Goal: Task Accomplishment & Management: Use online tool/utility

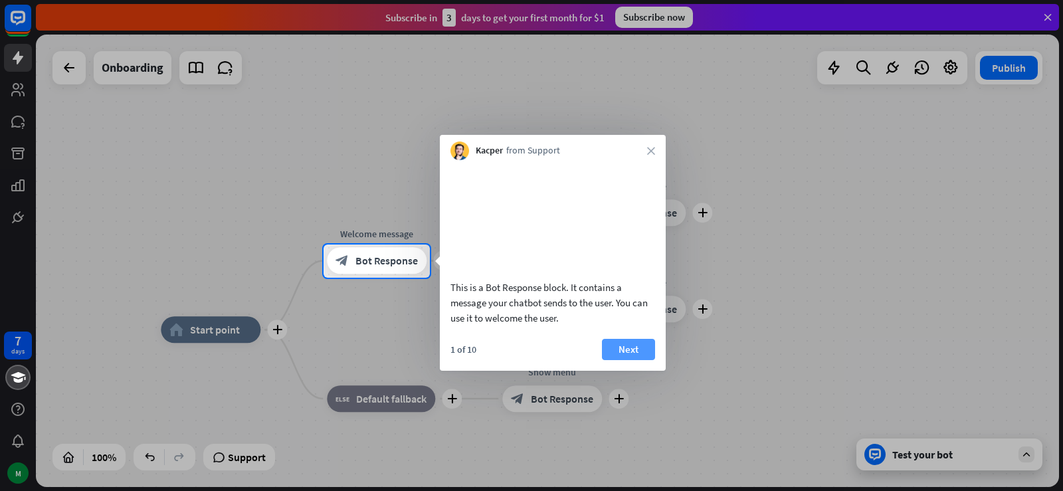
click at [632, 360] on button "Next" at bounding box center [628, 349] width 53 height 21
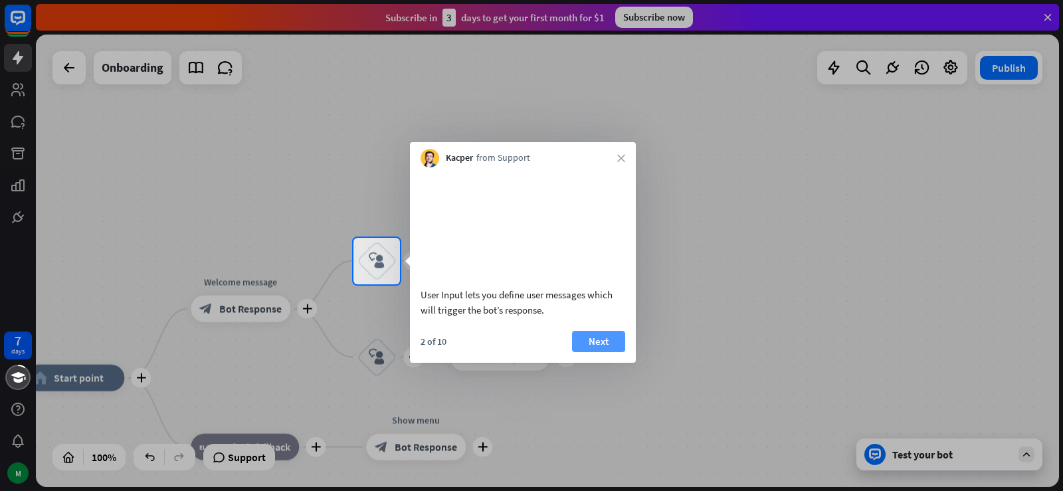
click at [610, 352] on button "Next" at bounding box center [598, 341] width 53 height 21
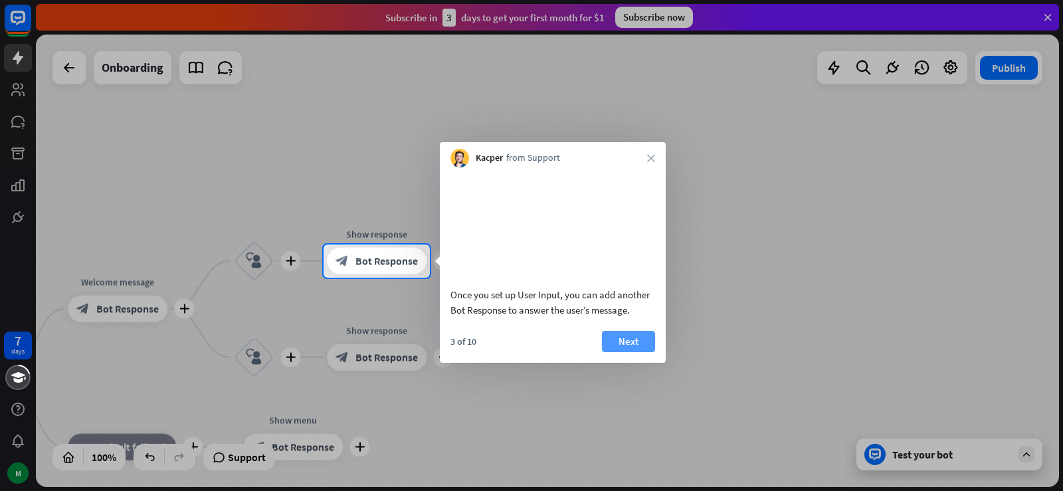
click at [625, 352] on button "Next" at bounding box center [628, 341] width 53 height 21
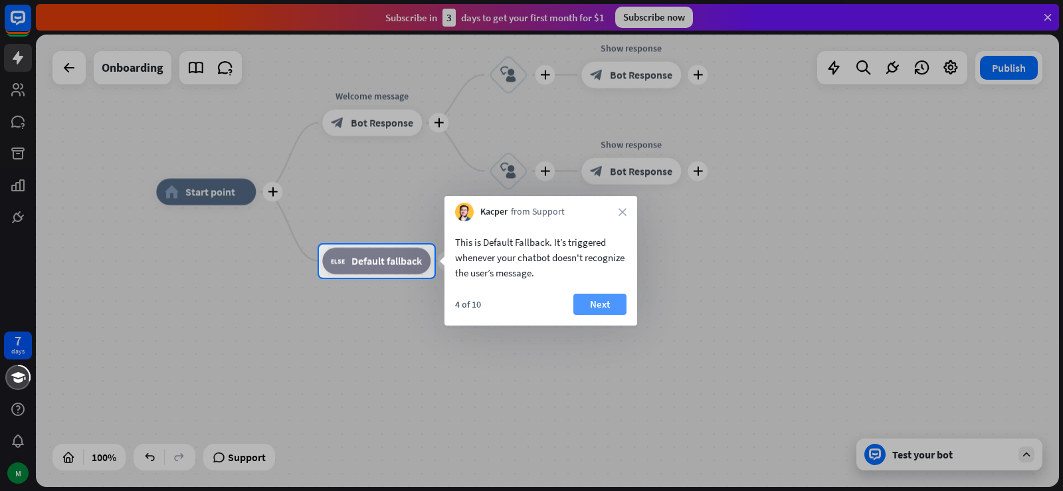
click at [617, 309] on button "Next" at bounding box center [599, 304] width 53 height 21
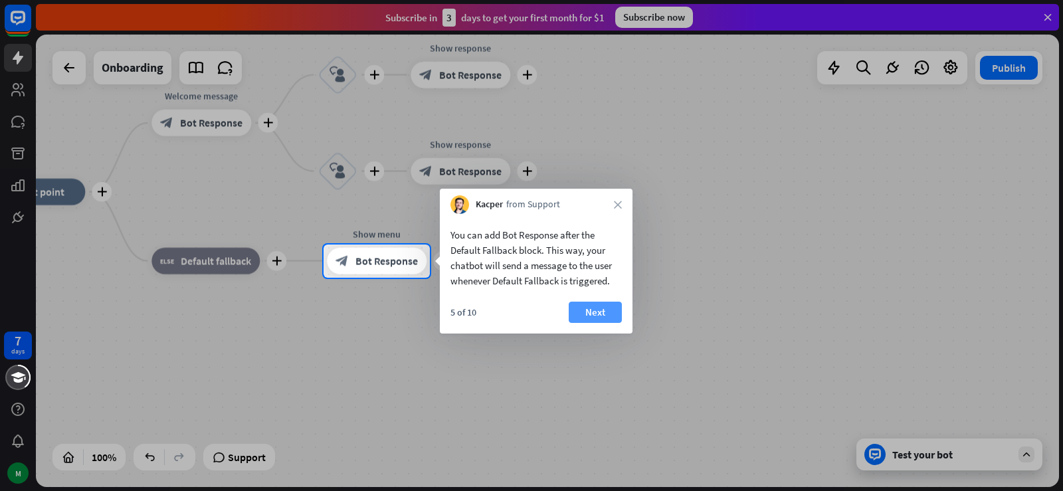
click at [602, 313] on button "Next" at bounding box center [594, 312] width 53 height 21
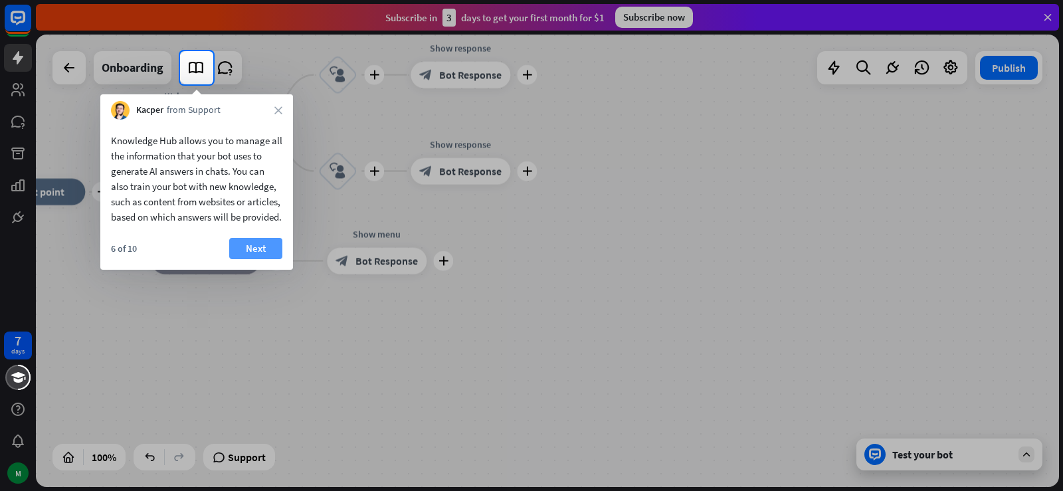
click at [258, 259] on button "Next" at bounding box center [255, 248] width 53 height 21
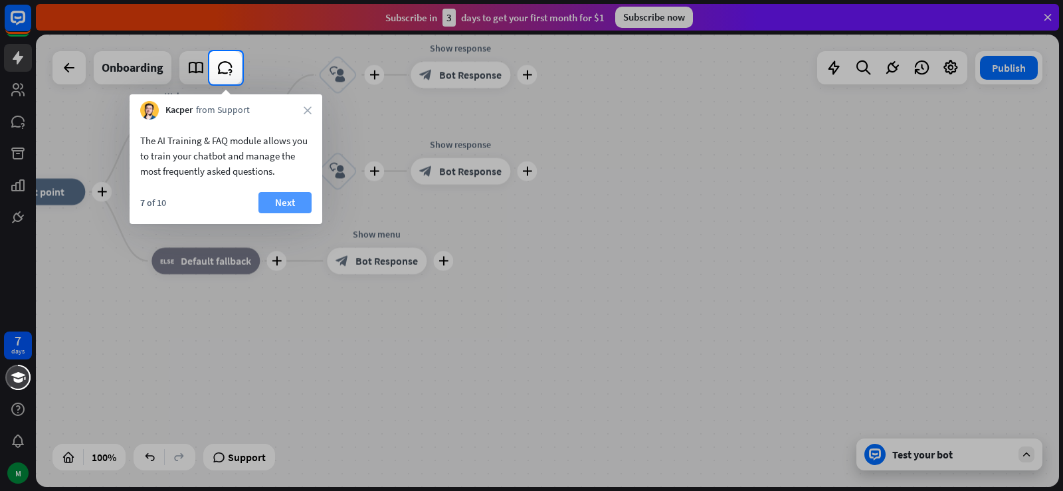
click at [278, 201] on button "Next" at bounding box center [284, 202] width 53 height 21
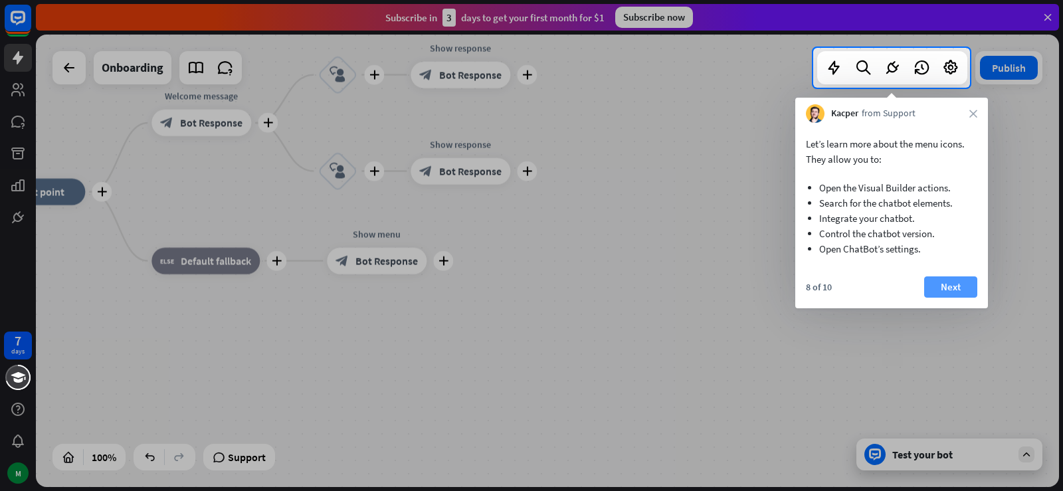
click at [954, 289] on button "Next" at bounding box center [950, 286] width 53 height 21
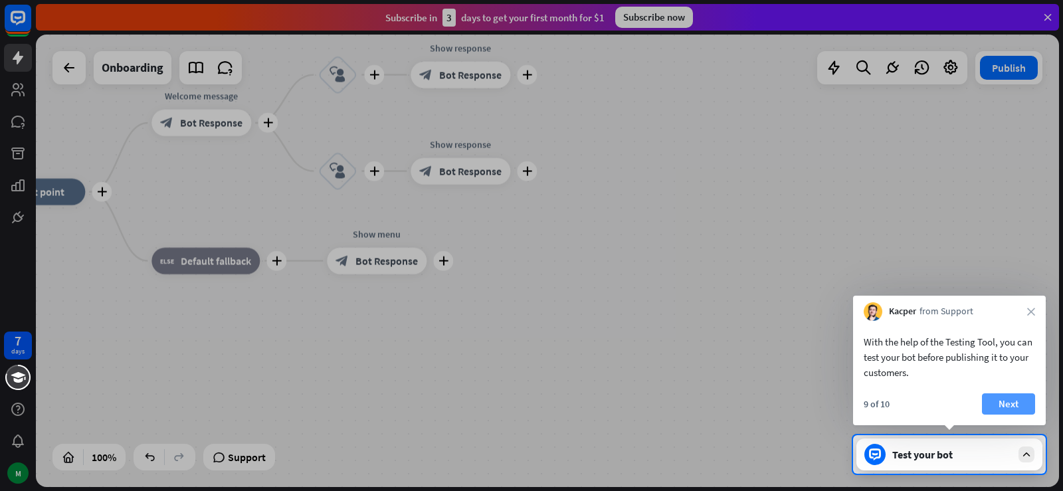
click at [1016, 397] on button "Next" at bounding box center [1008, 403] width 53 height 21
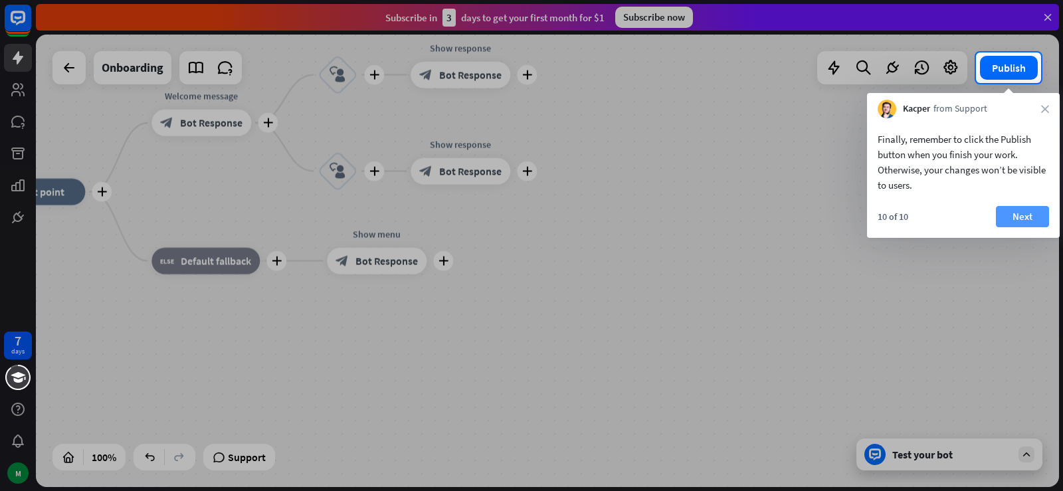
click at [1028, 222] on button "Next" at bounding box center [1022, 216] width 53 height 21
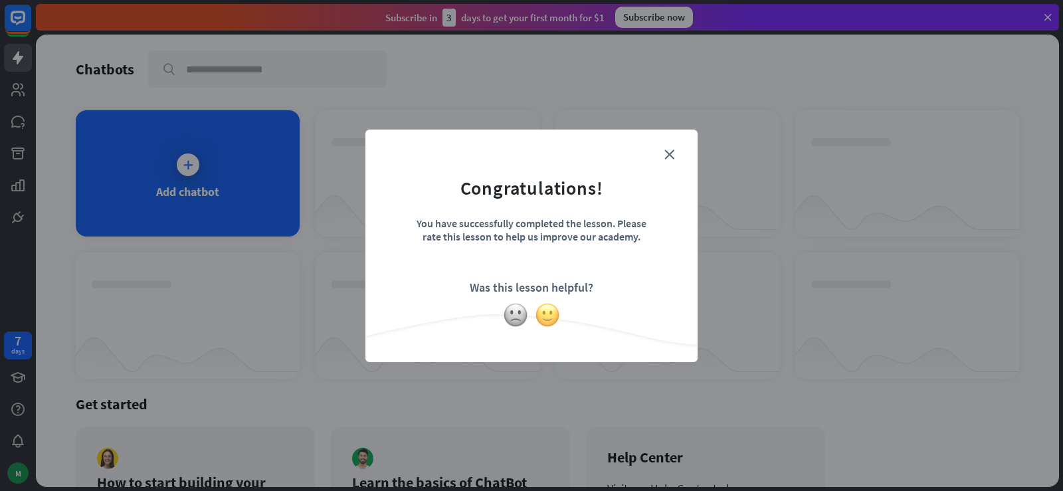
click at [548, 316] on img at bounding box center [547, 314] width 25 height 25
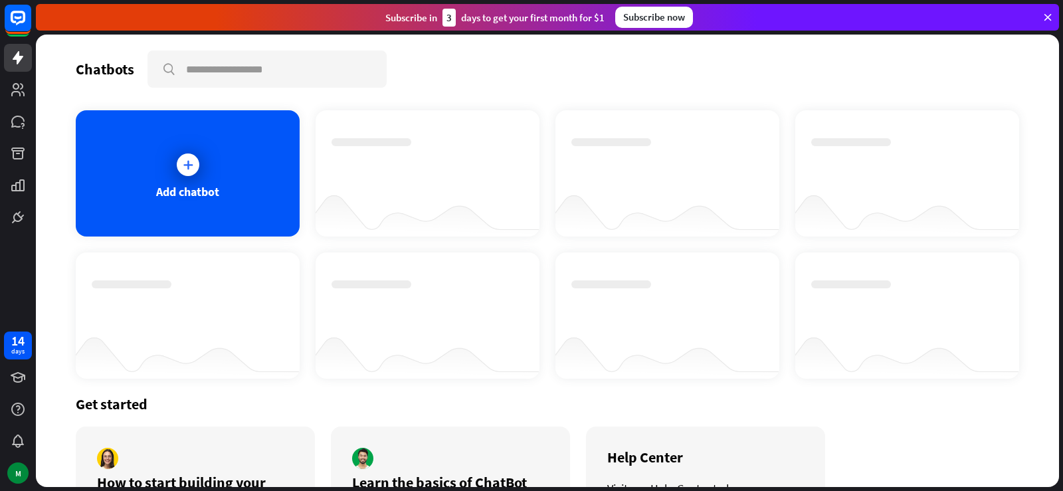
click at [371, 147] on div at bounding box center [427, 161] width 192 height 46
click at [414, 173] on div at bounding box center [427, 161] width 192 height 46
click at [189, 161] on icon at bounding box center [187, 164] width 13 height 13
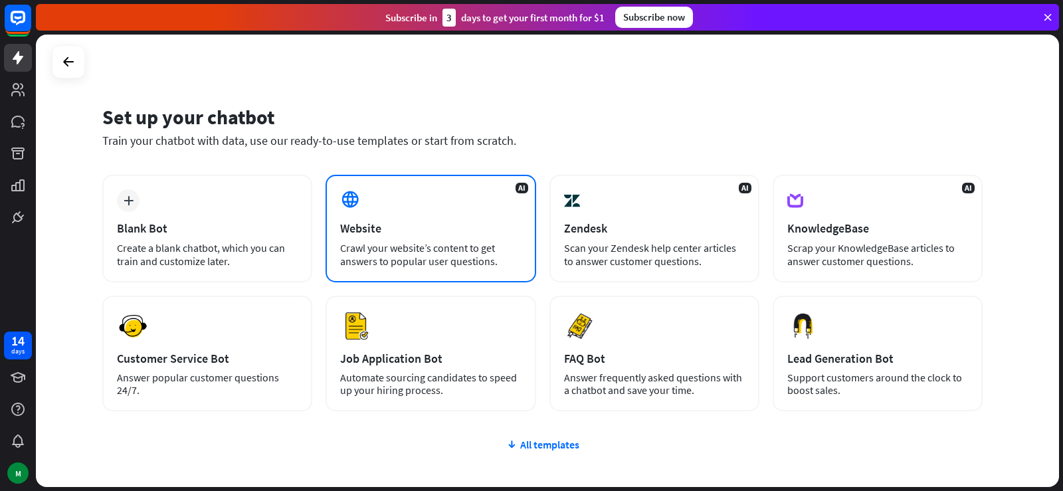
click at [371, 214] on div "AI Website Crawl your website’s content to get answers to popular user question…" at bounding box center [430, 229] width 210 height 108
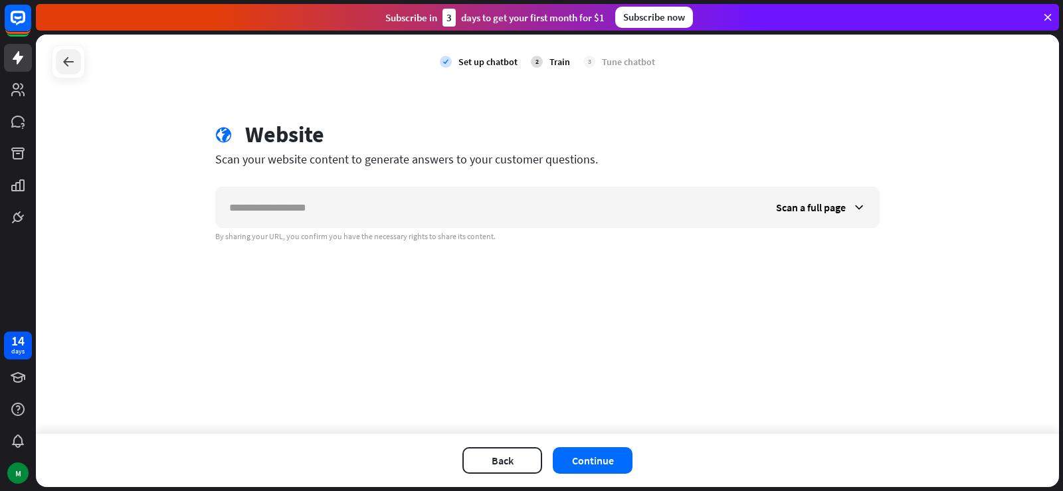
click at [66, 66] on icon at bounding box center [68, 62] width 16 height 16
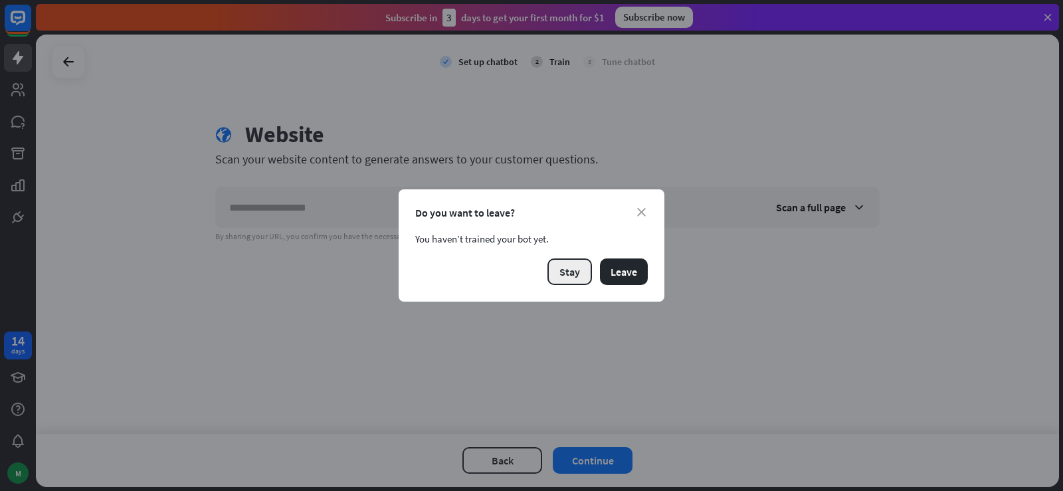
click at [568, 276] on button "Stay" at bounding box center [569, 271] width 44 height 27
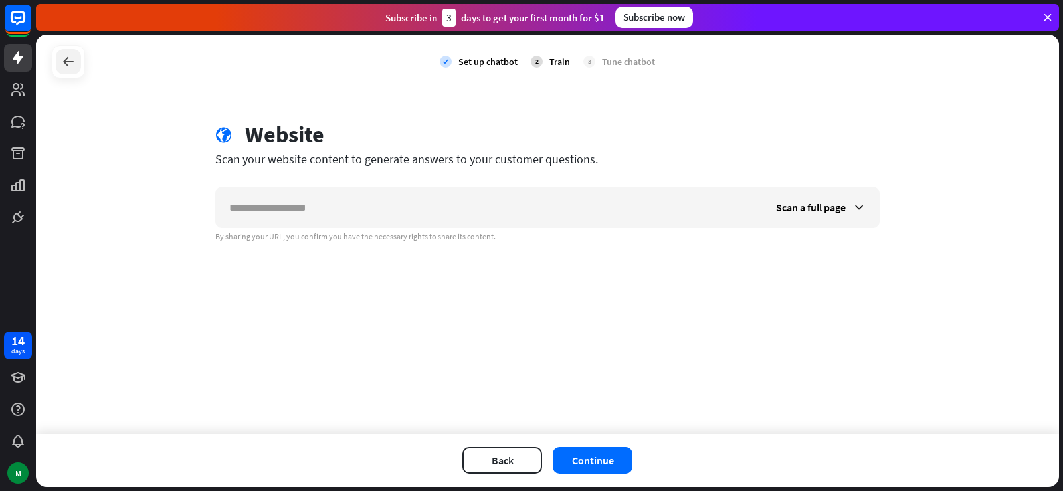
click at [70, 68] on icon at bounding box center [68, 62] width 16 height 16
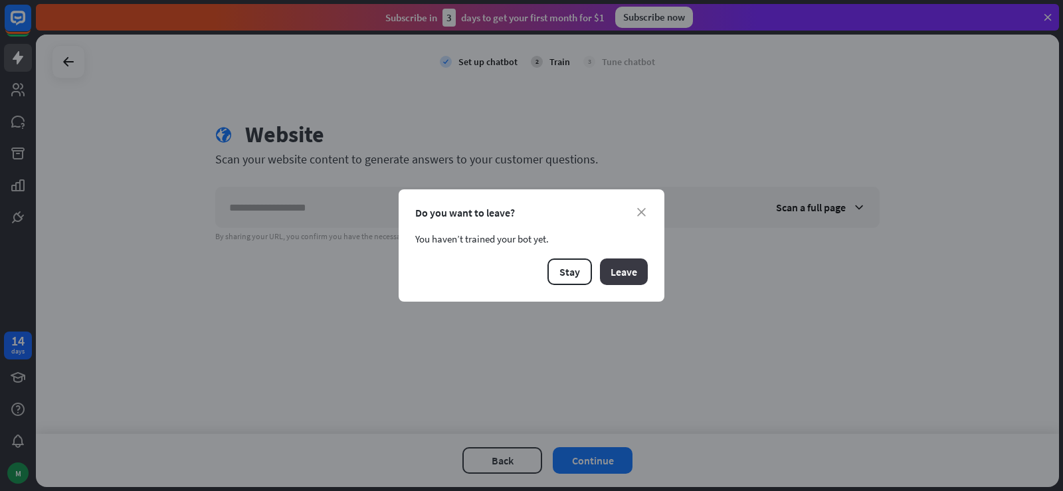
click at [630, 274] on button "Leave" at bounding box center [624, 271] width 48 height 27
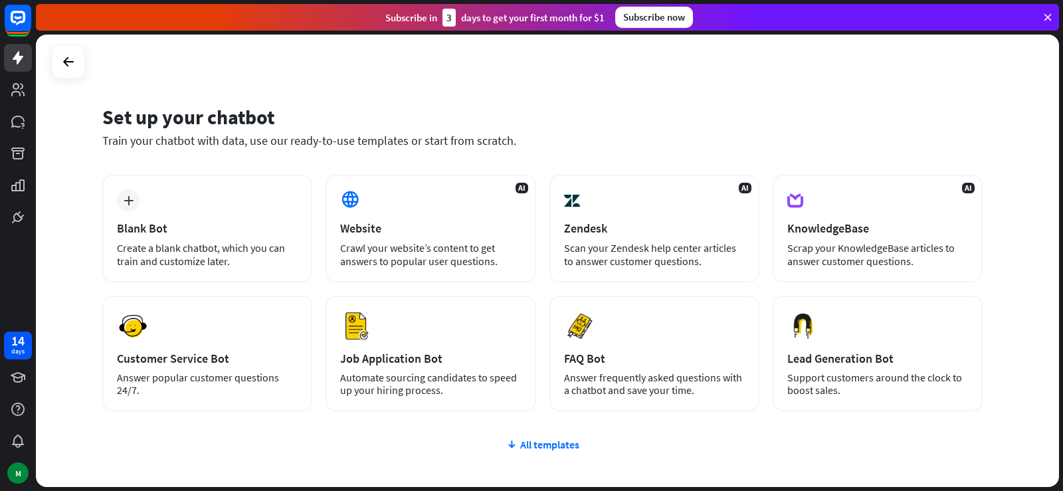
click at [55, 62] on div at bounding box center [68, 61] width 33 height 33
click at [74, 61] on icon at bounding box center [68, 62] width 16 height 16
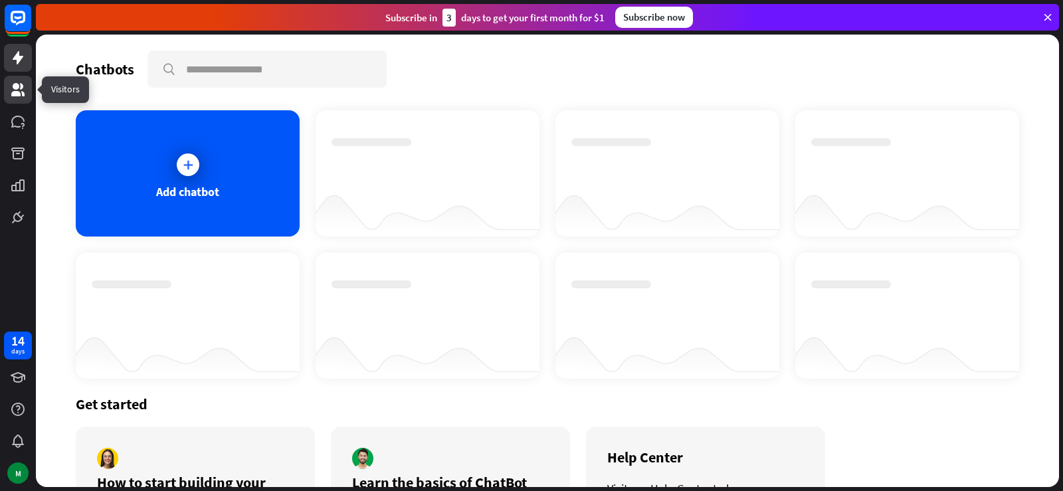
click at [28, 89] on link at bounding box center [18, 90] width 28 height 28
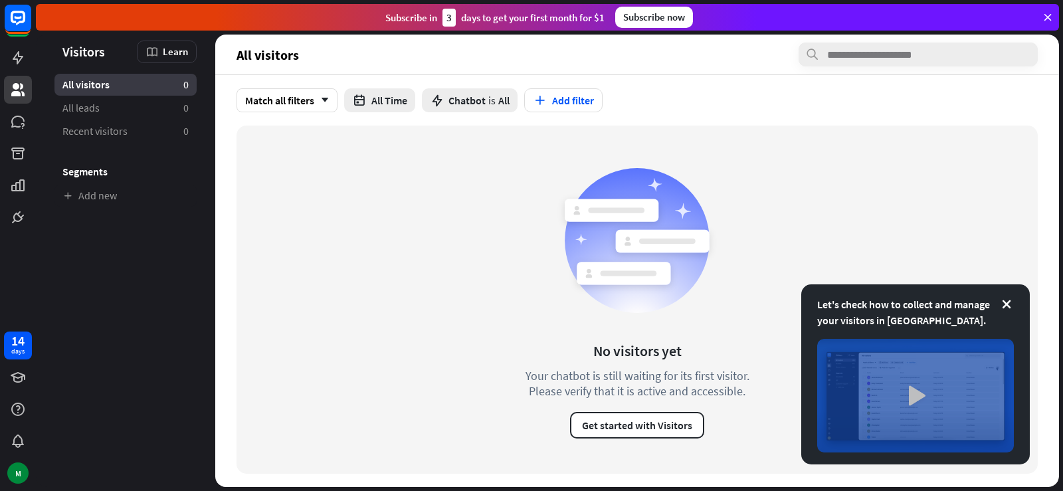
click at [910, 396] on img at bounding box center [915, 396] width 197 height 114
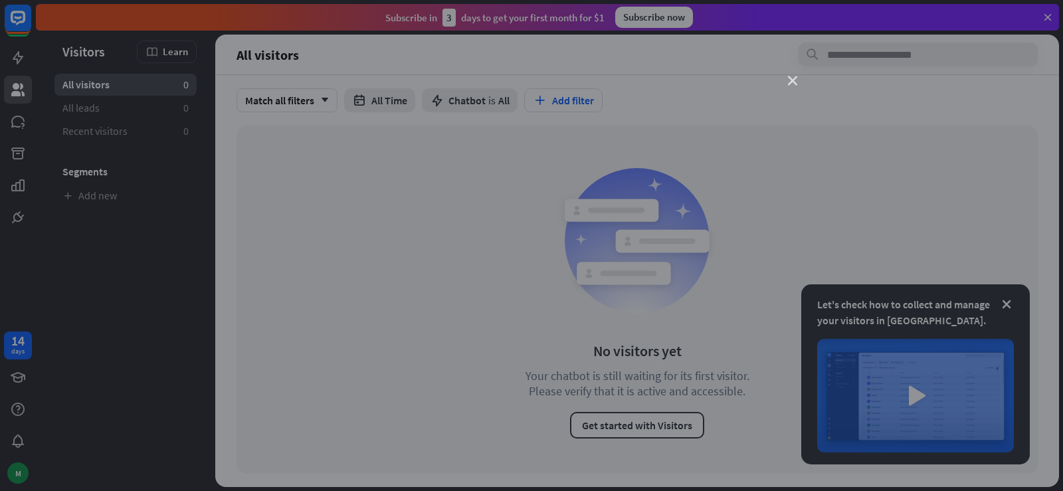
click at [789, 78] on icon "close" at bounding box center [792, 80] width 9 height 9
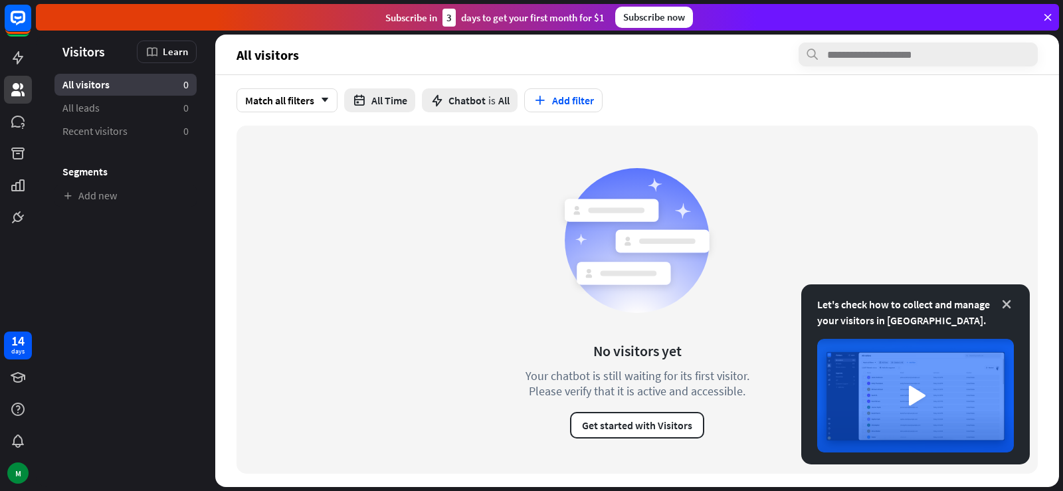
click at [1002, 303] on icon at bounding box center [1006, 304] width 13 height 13
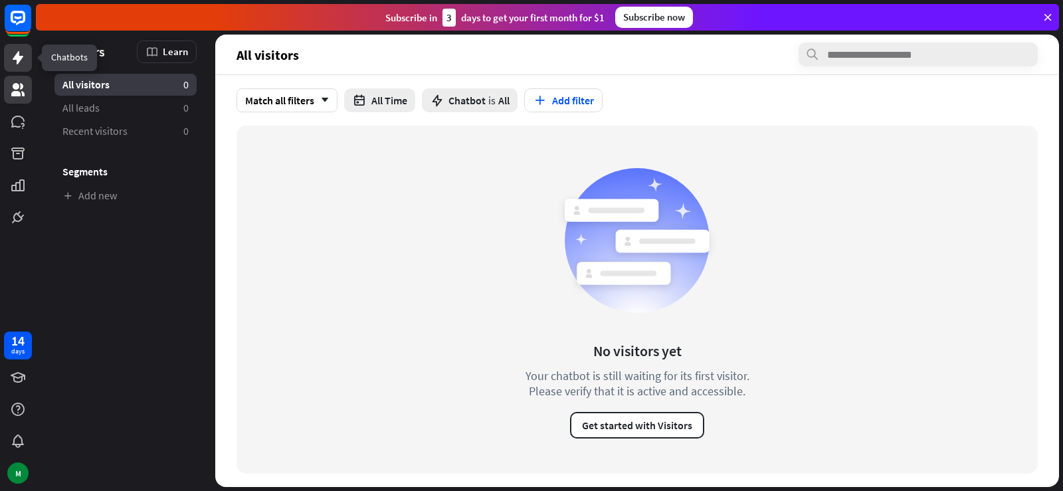
click at [18, 62] on icon at bounding box center [18, 57] width 11 height 13
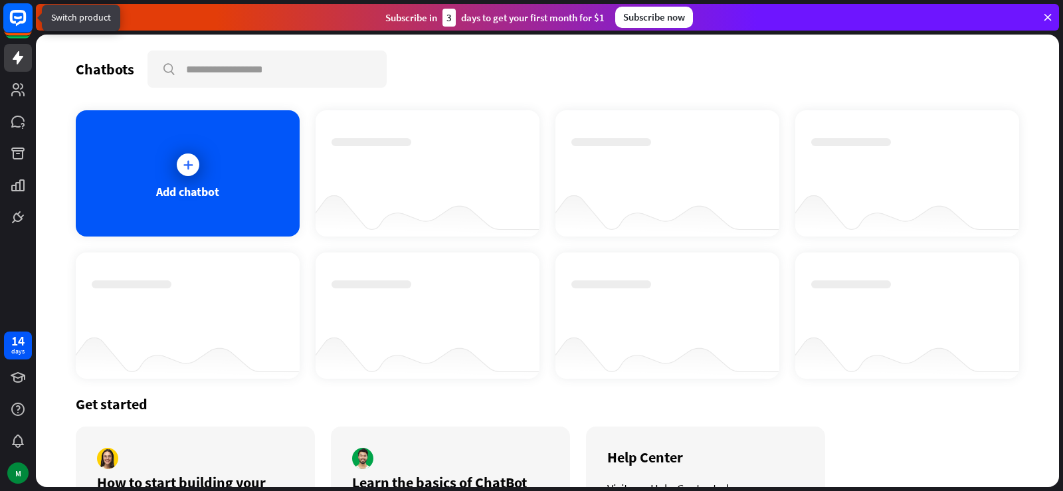
click at [20, 23] on icon at bounding box center [18, 18] width 16 height 16
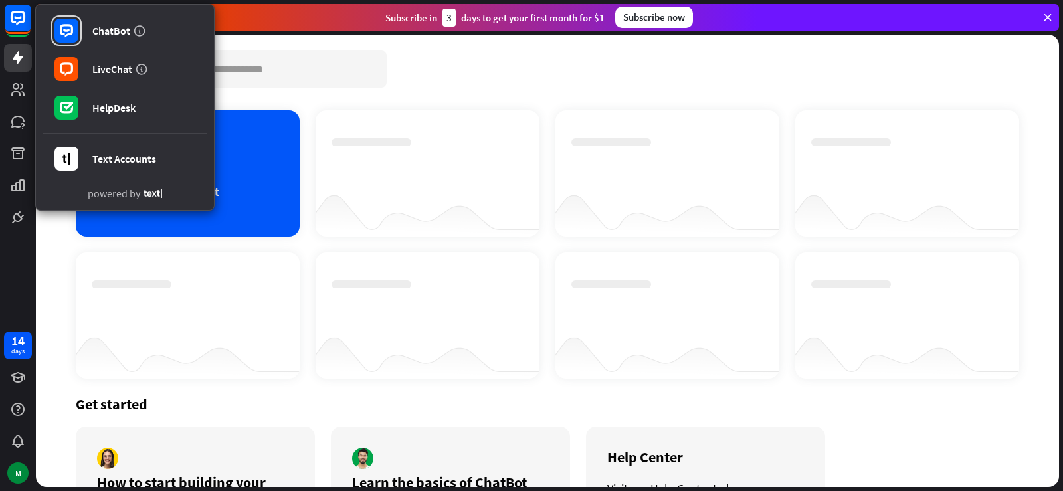
click at [236, 167] on div "Add chatbot" at bounding box center [188, 173] width 224 height 126
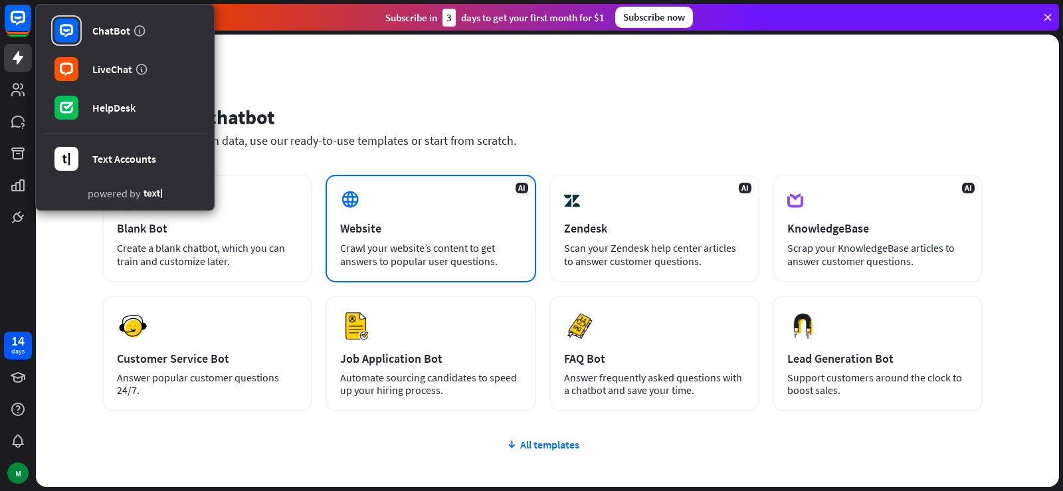
click at [384, 231] on div "Website" at bounding box center [430, 227] width 181 height 15
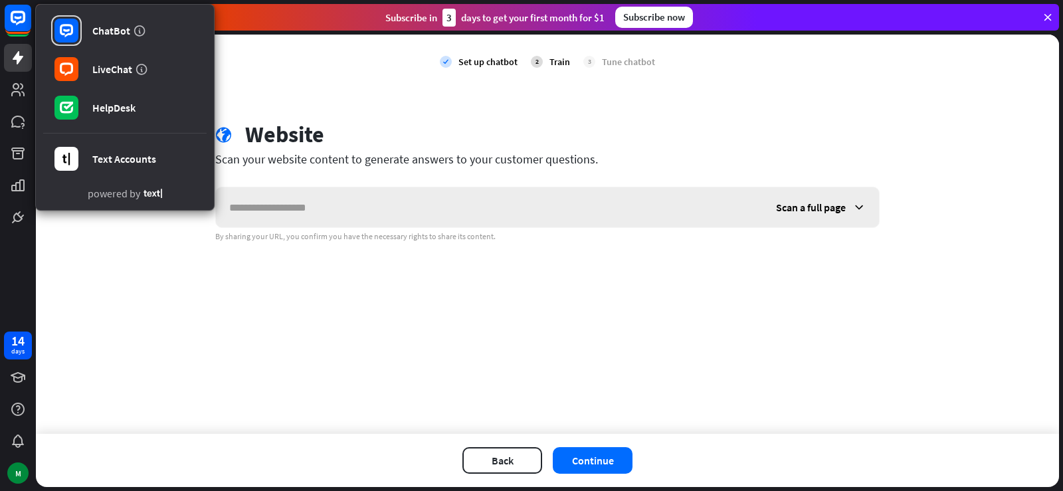
click at [386, 202] on input "text" at bounding box center [489, 207] width 547 height 40
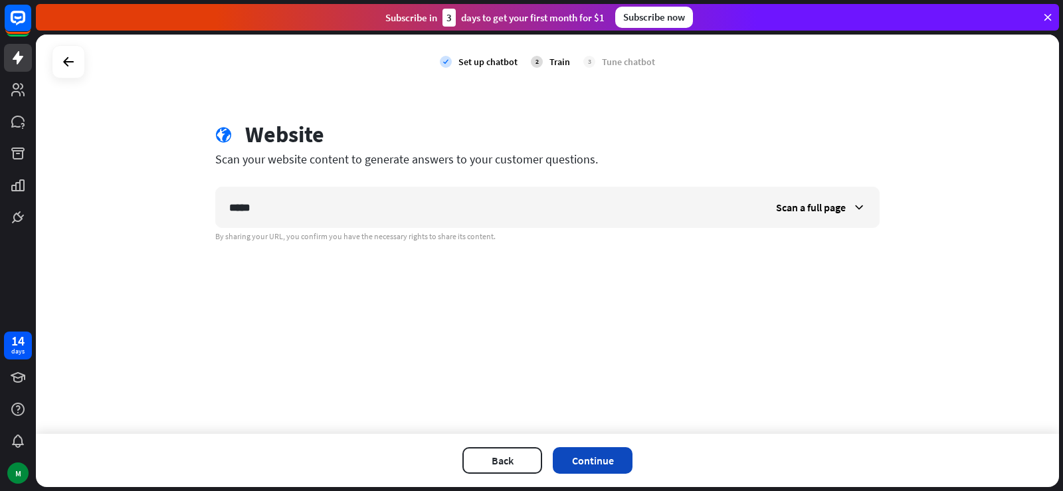
type input "*****"
click at [587, 458] on button "Continue" at bounding box center [593, 460] width 80 height 27
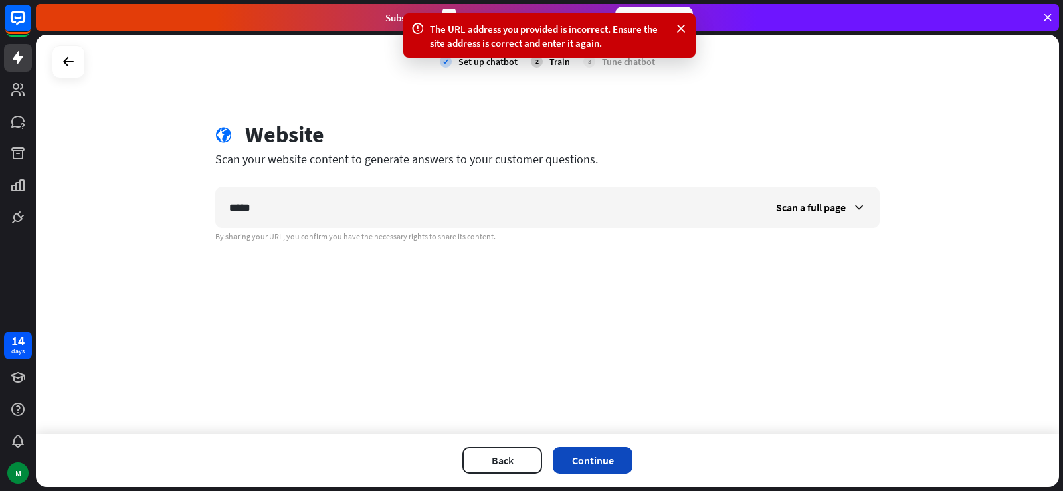
click at [600, 449] on button "Continue" at bounding box center [593, 460] width 80 height 27
click at [865, 204] on div "Scan a full page" at bounding box center [820, 207] width 116 height 40
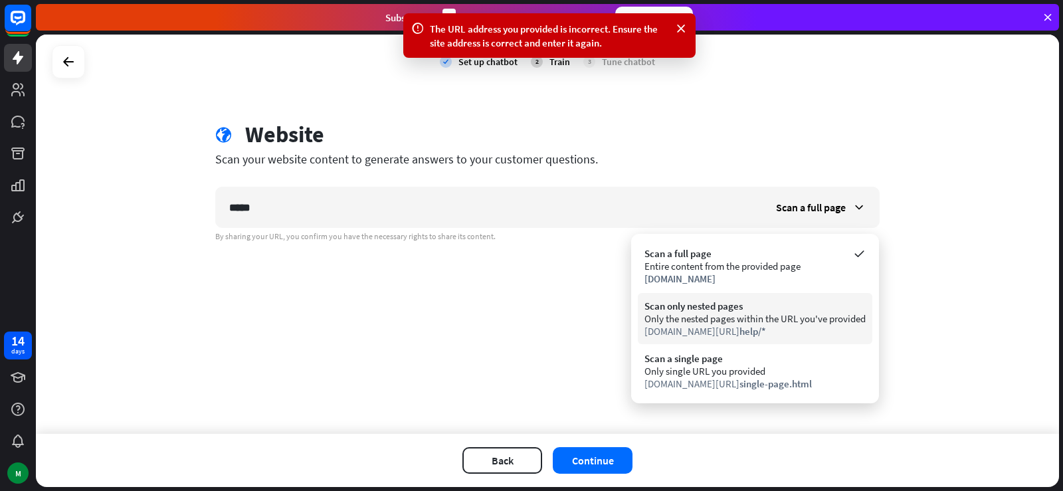
click at [794, 336] on div "[DOMAIN_NAME][URL] help/*" at bounding box center [754, 331] width 221 height 13
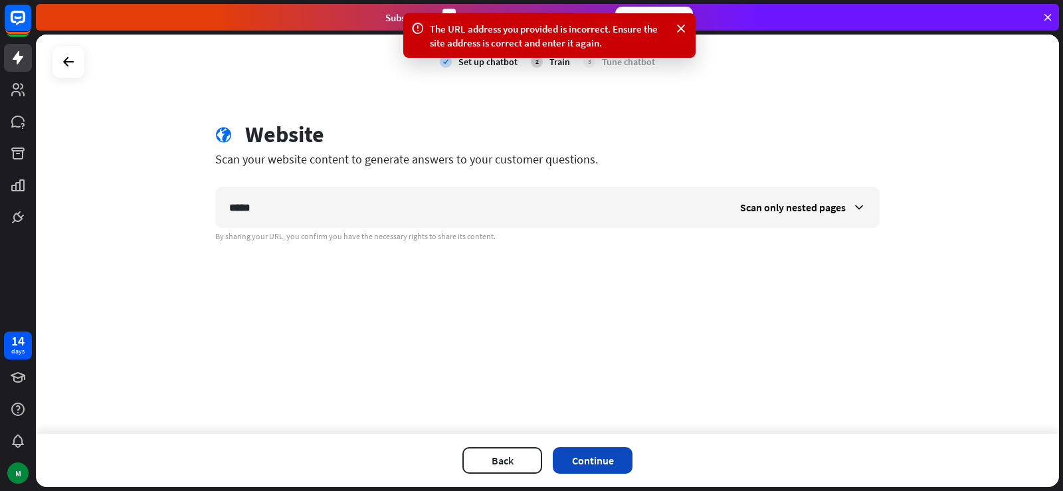
click at [597, 464] on button "Continue" at bounding box center [593, 460] width 80 height 27
click at [834, 198] on div "Scan only nested pages" at bounding box center [803, 207] width 152 height 40
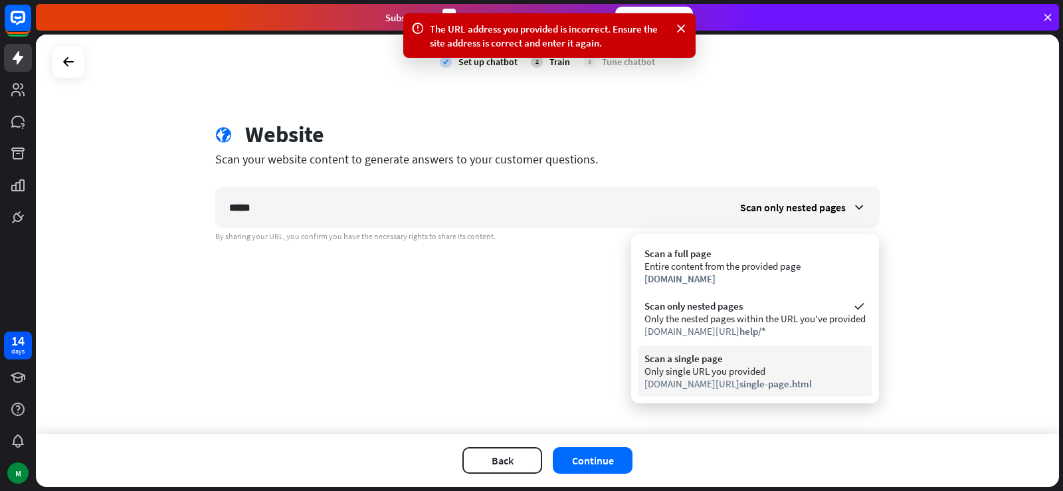
click at [719, 362] on div "Scan a single page" at bounding box center [754, 358] width 221 height 13
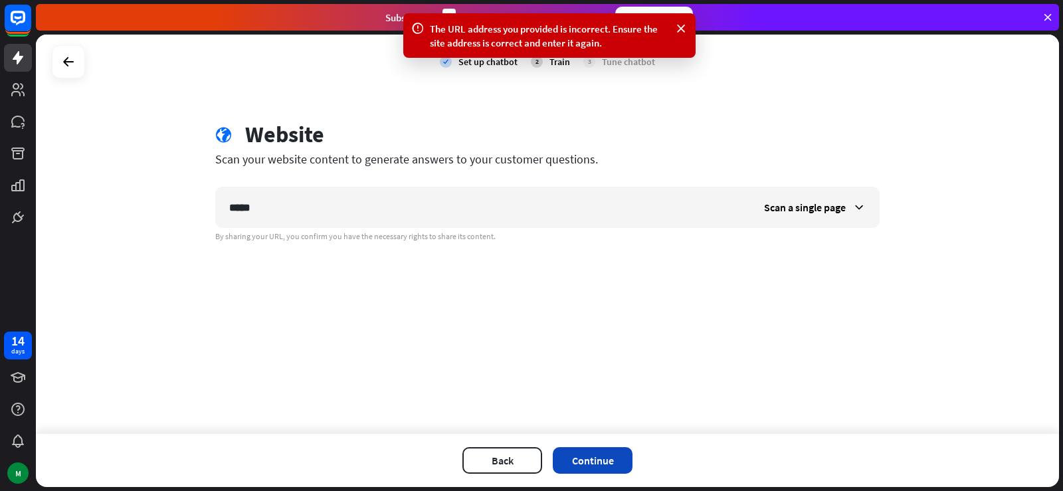
click at [600, 462] on button "Continue" at bounding box center [593, 460] width 80 height 27
click at [10, 19] on icon at bounding box center [18, 18] width 16 height 16
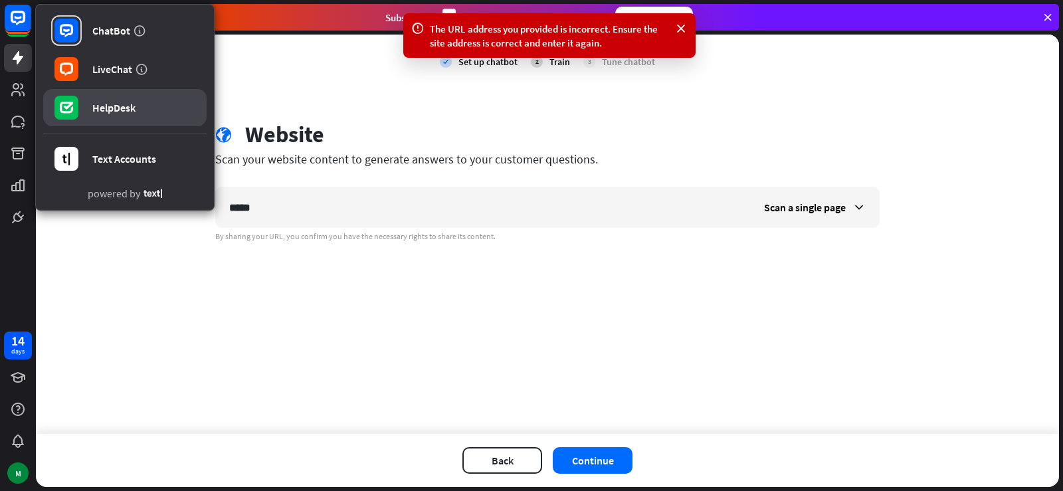
click at [126, 108] on div "HelpDesk" at bounding box center [113, 107] width 43 height 13
